Goal: Find specific page/section: Find specific page/section

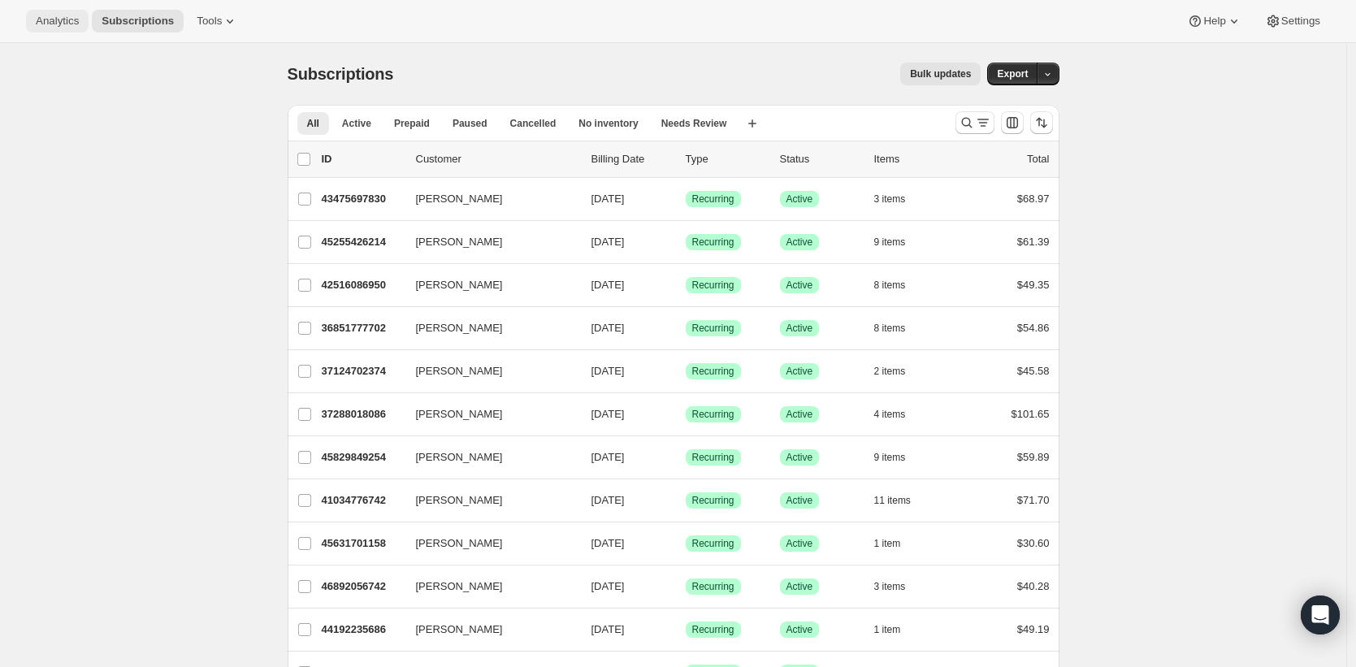
click at [66, 19] on span "Analytics" at bounding box center [57, 21] width 43 height 13
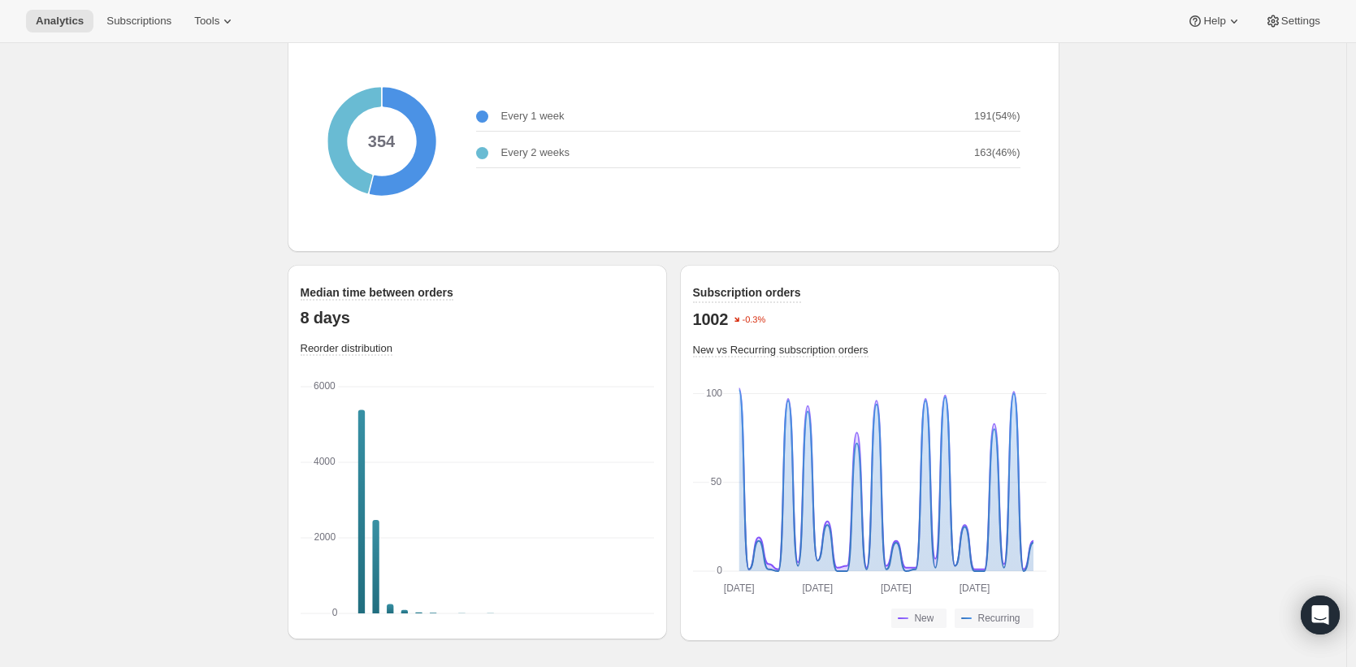
scroll to position [2097, 0]
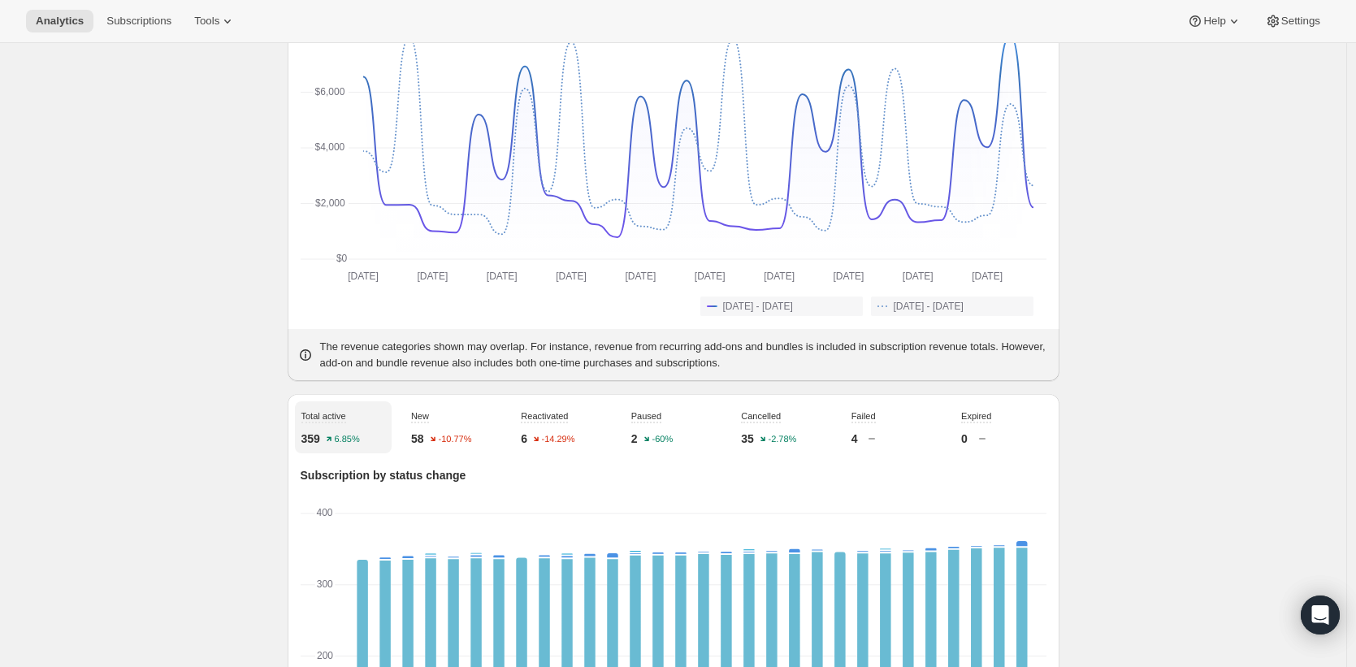
scroll to position [0, 0]
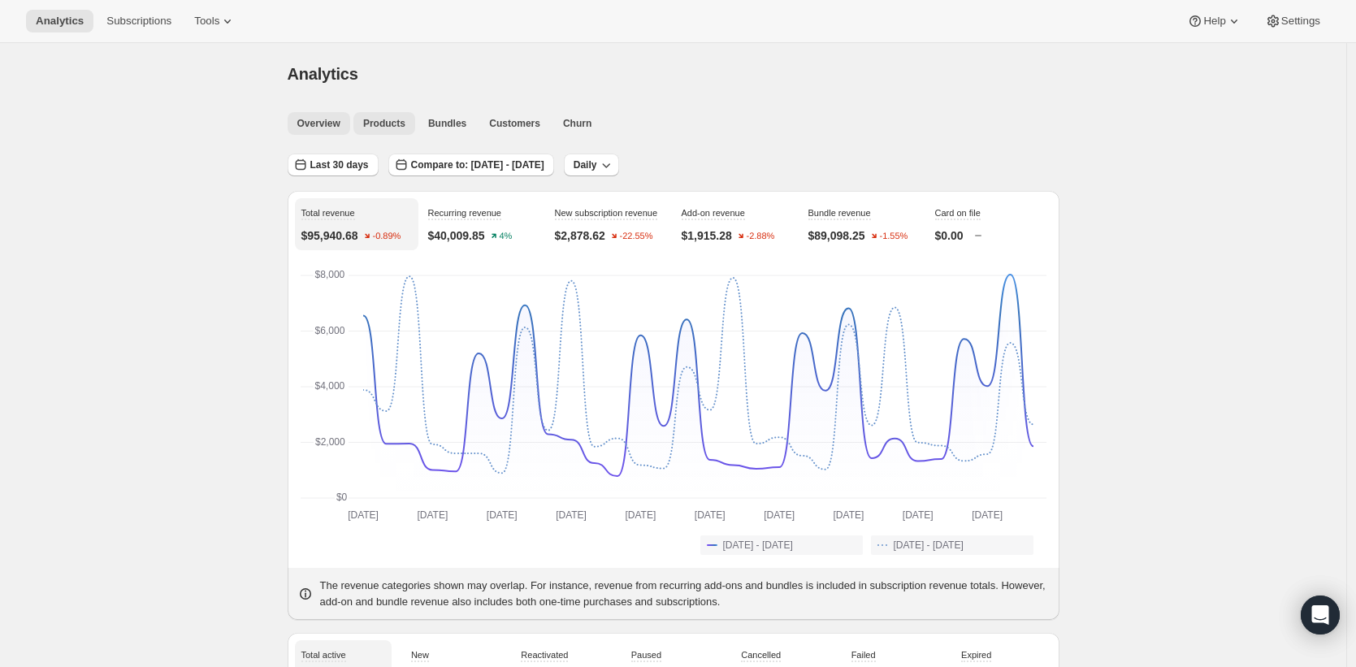
click at [383, 129] on span "Products" at bounding box center [384, 123] width 42 height 13
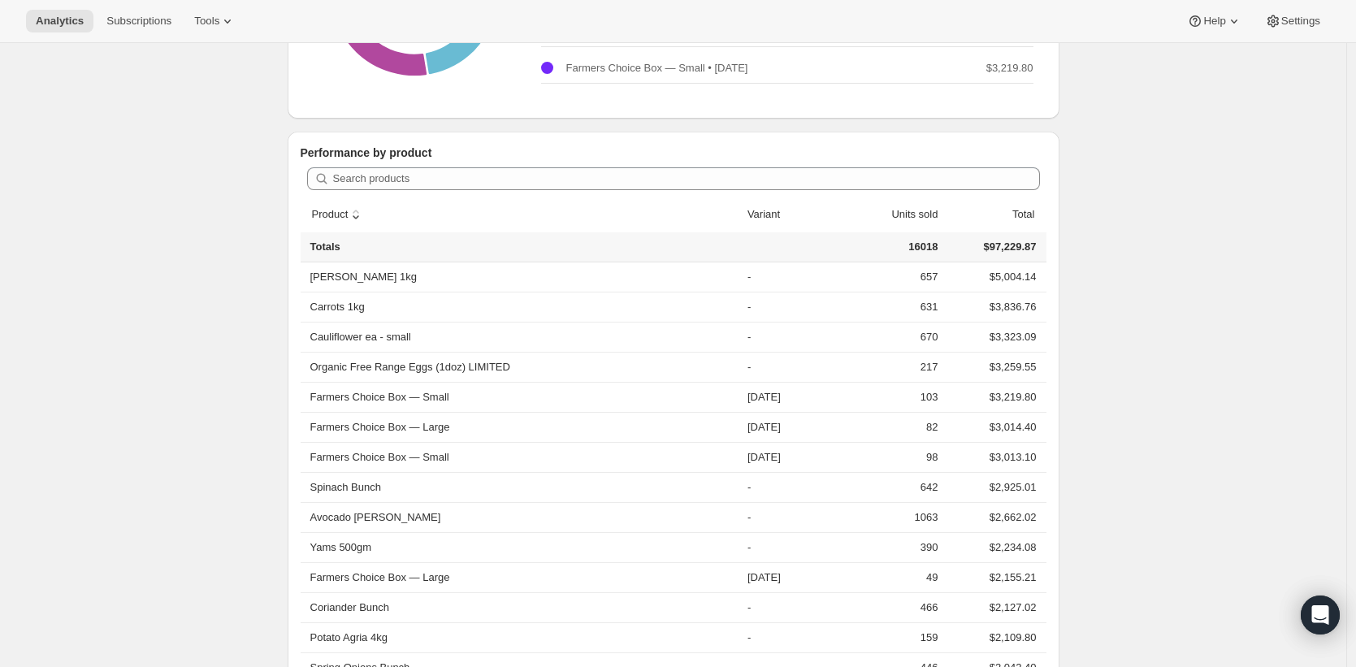
scroll to position [548, 0]
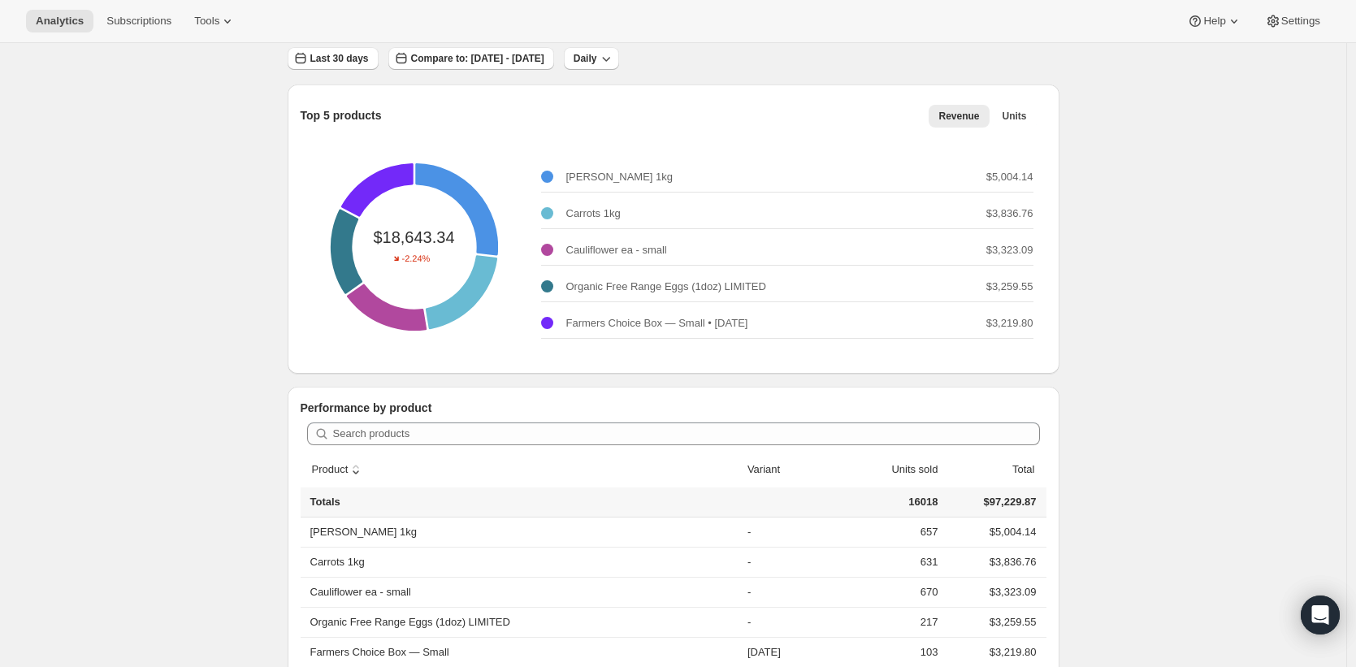
scroll to position [0, 0]
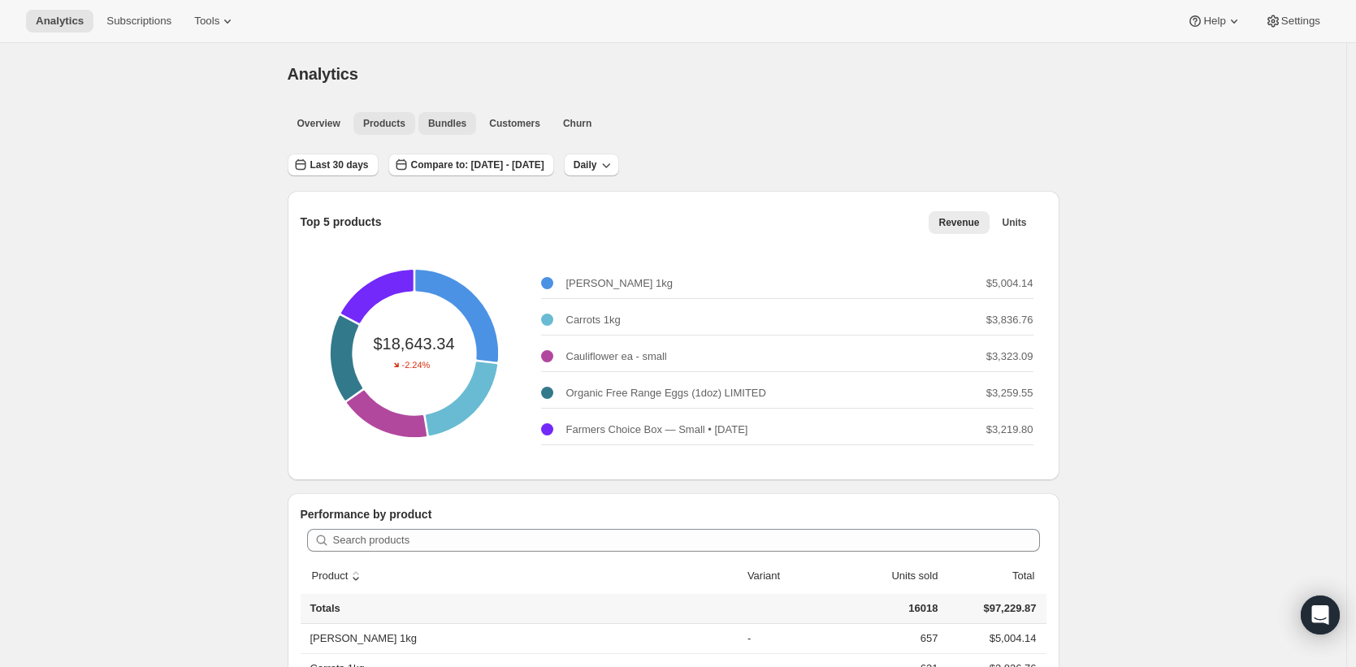
click at [454, 117] on span "Bundles" at bounding box center [447, 123] width 38 height 13
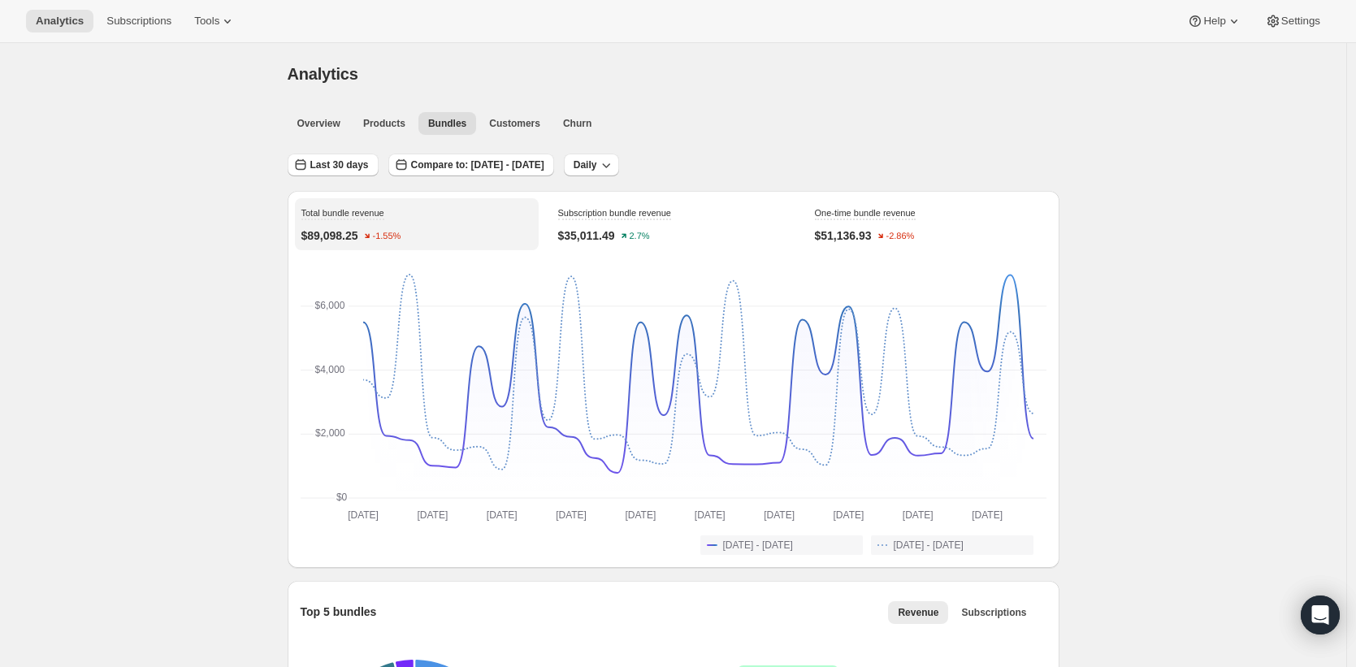
click at [505, 121] on span "Customers" at bounding box center [514, 123] width 51 height 13
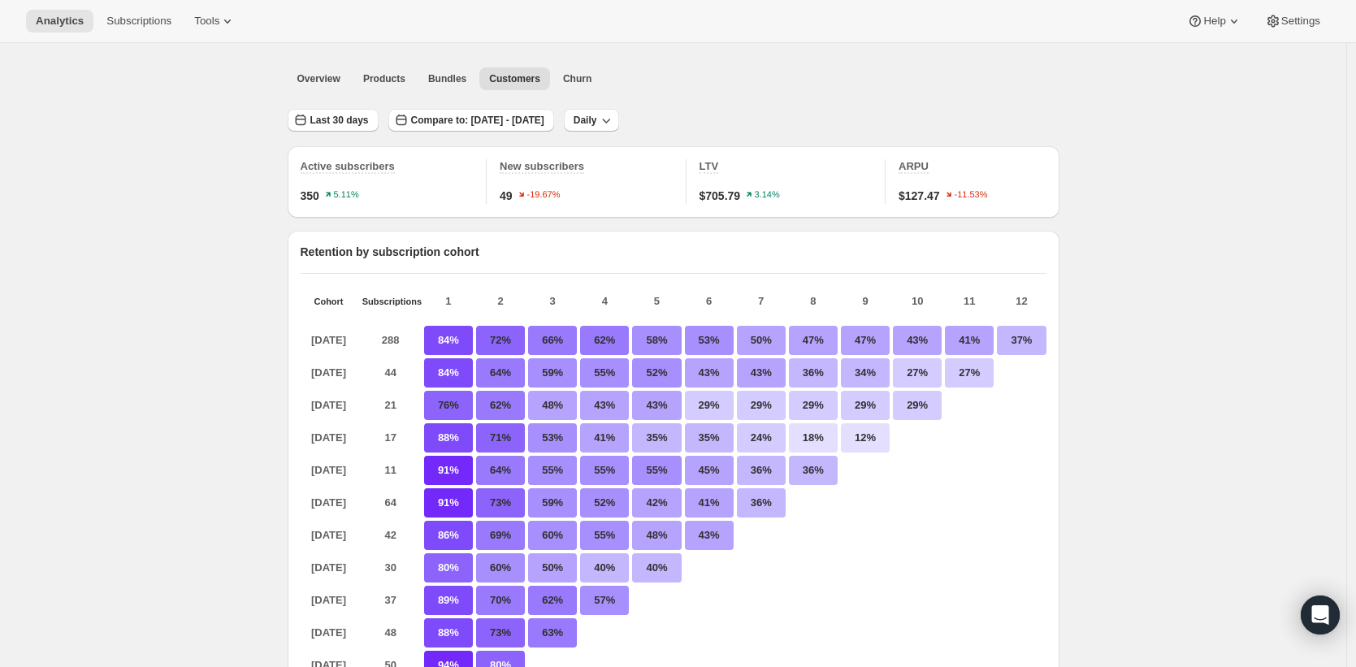
scroll to position [43, 0]
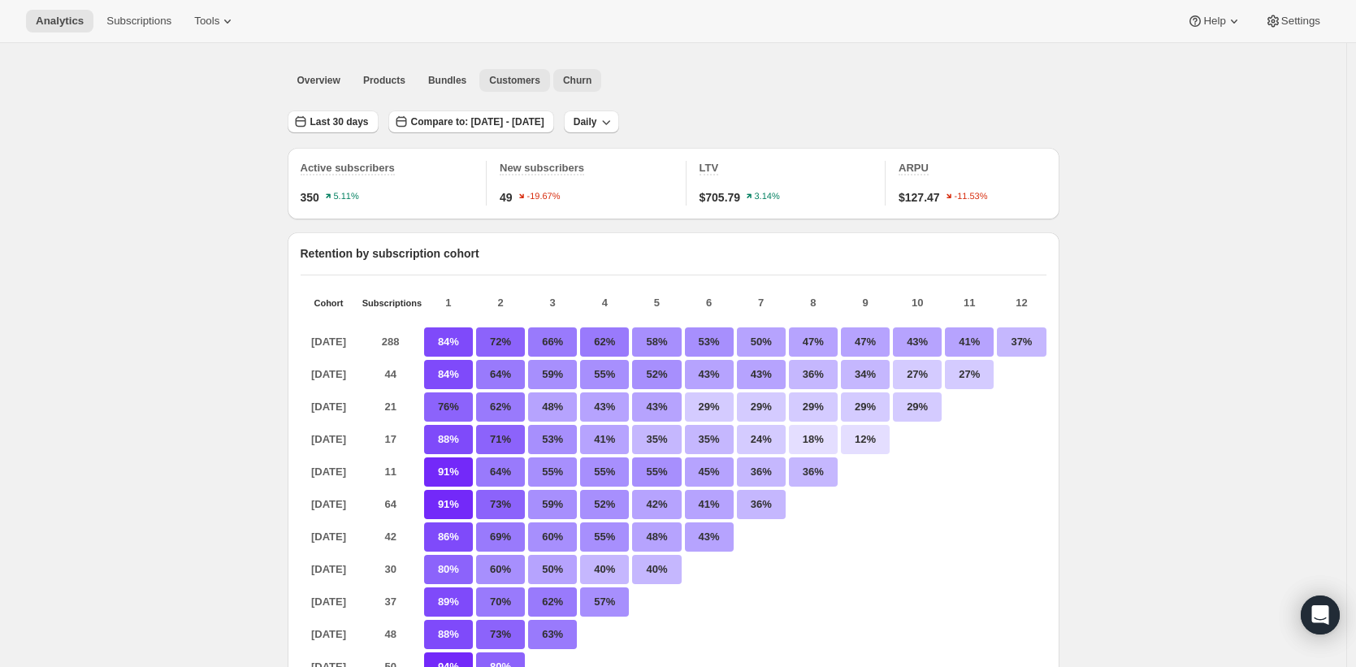
click at [572, 81] on span "Churn" at bounding box center [577, 80] width 28 height 13
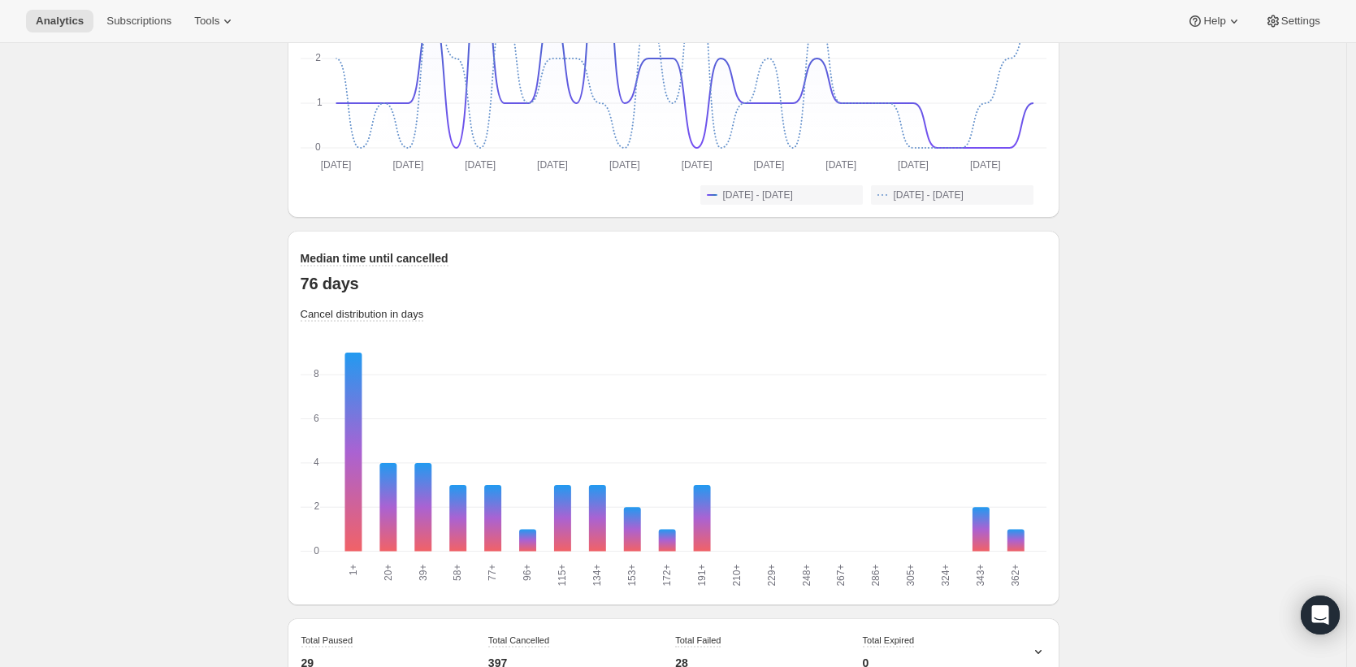
scroll to position [1441, 0]
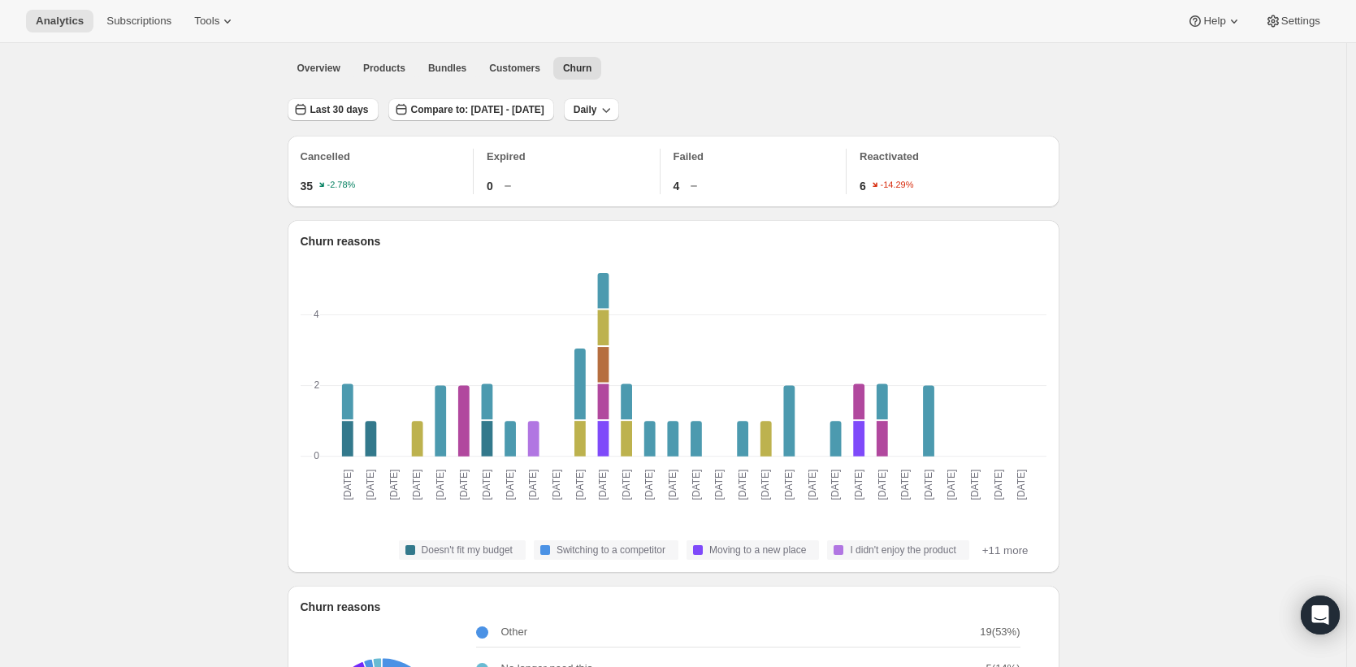
scroll to position [0, 0]
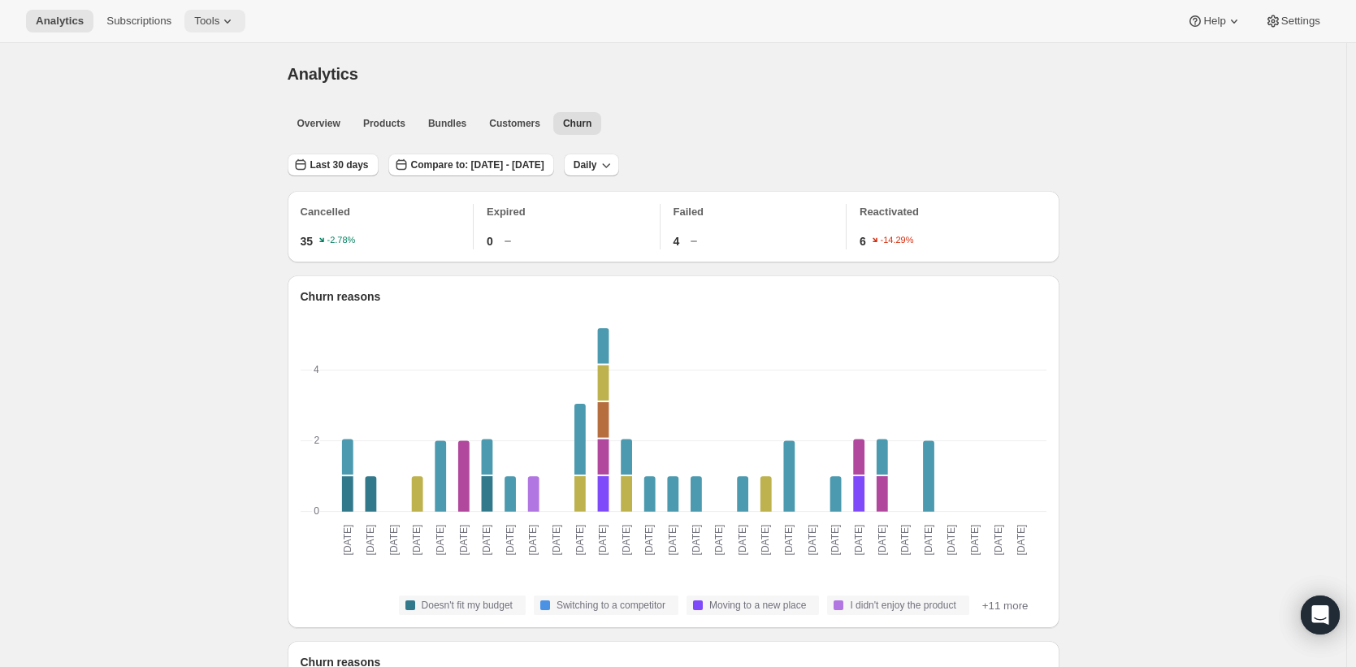
click at [228, 17] on icon at bounding box center [227, 21] width 16 height 16
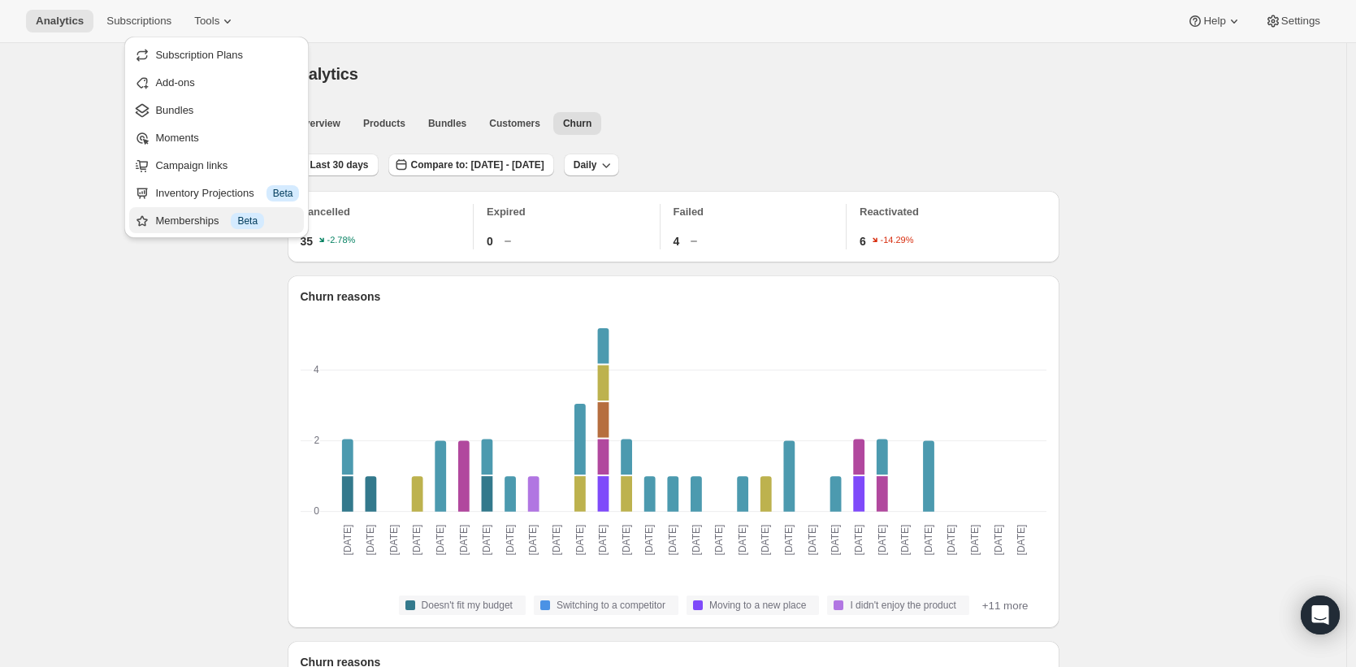
click at [197, 225] on div "Memberships Info Beta" at bounding box center [227, 221] width 144 height 16
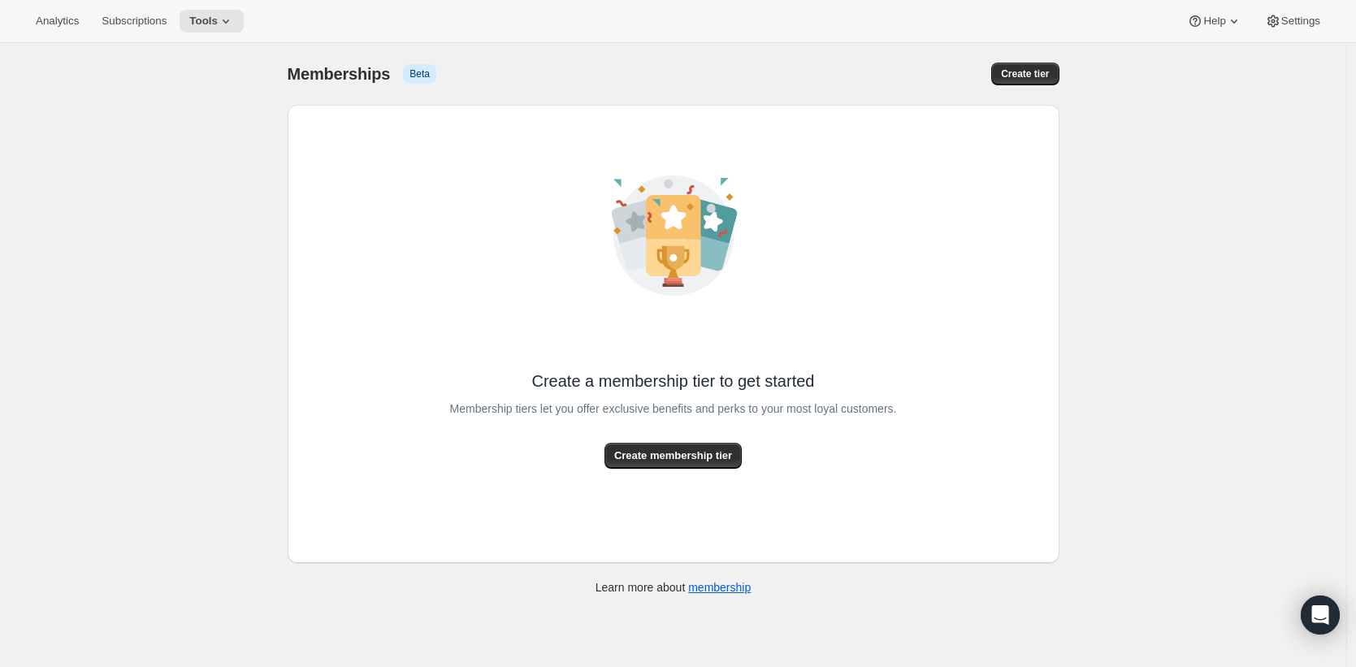
click at [211, 175] on div "[object Object]. This page is ready Memberships Info Beta Create tier Create a …" at bounding box center [673, 376] width 1346 height 667
click at [234, 24] on icon at bounding box center [226, 21] width 16 height 16
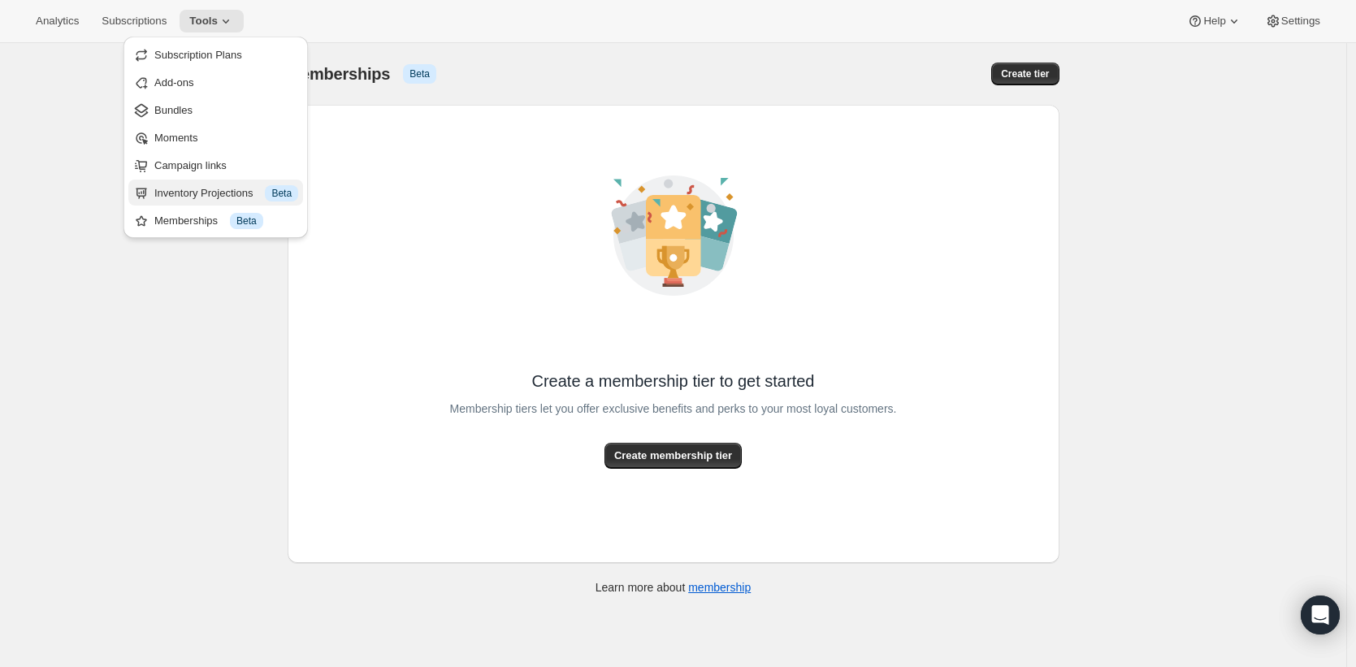
click at [221, 194] on div "Inventory Projections Info Beta" at bounding box center [226, 193] width 144 height 16
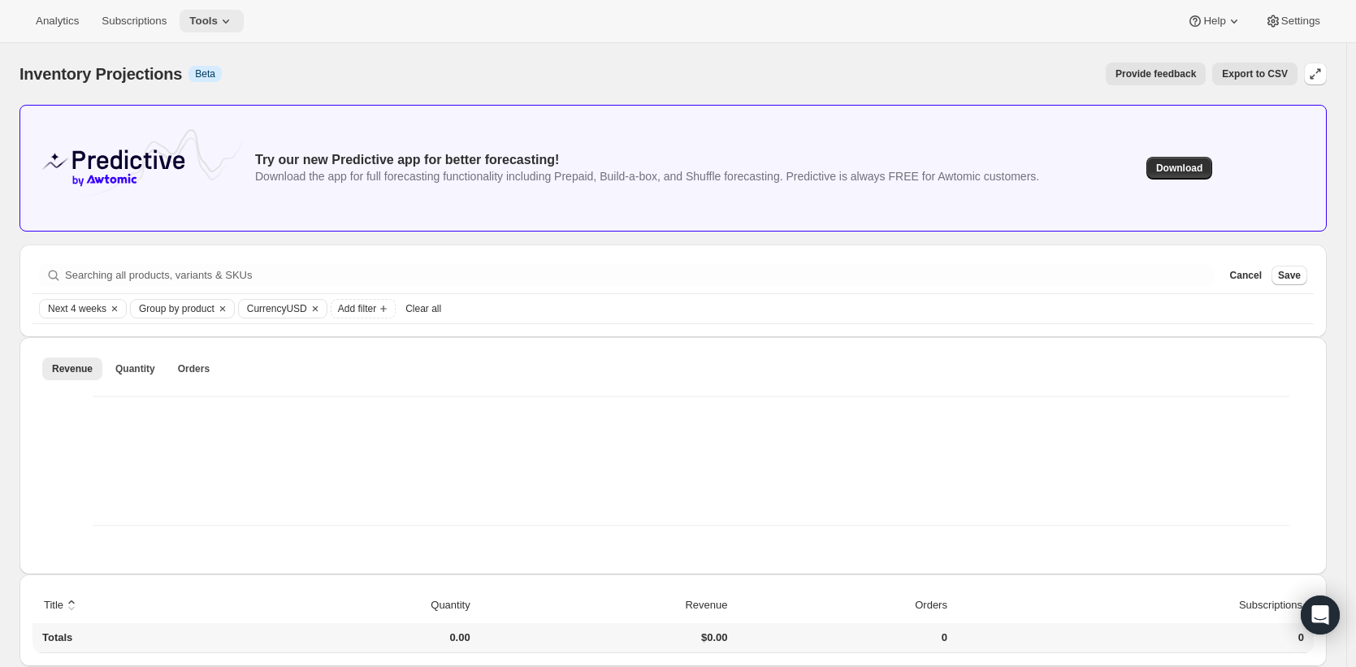
click at [233, 24] on icon at bounding box center [226, 21] width 16 height 16
